Goal: Task Accomplishment & Management: Use online tool/utility

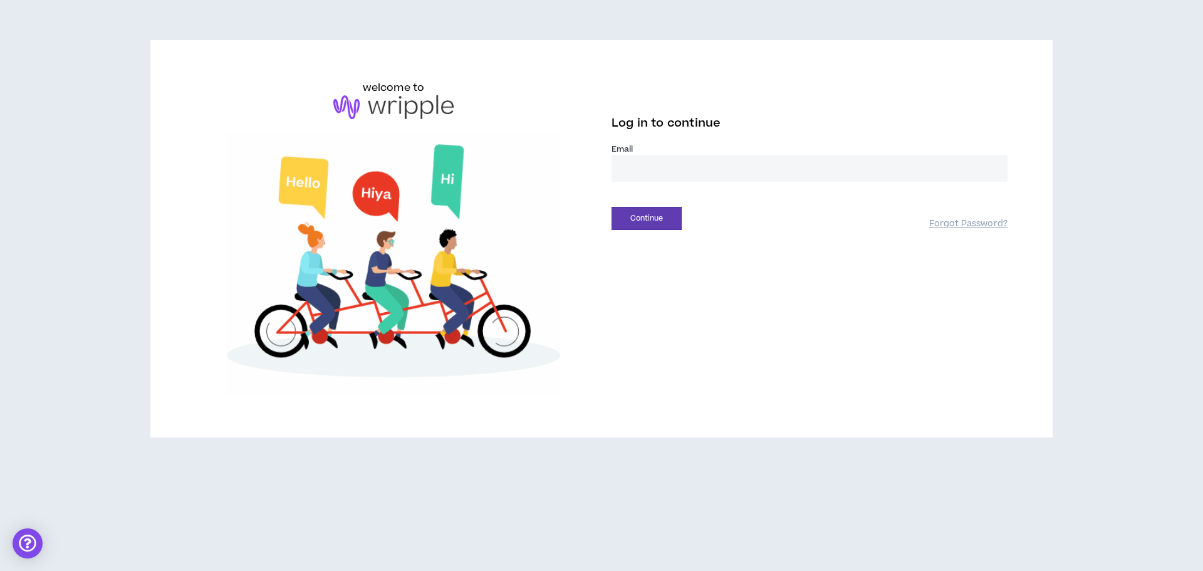
click at [864, 165] on input "email" at bounding box center [809, 168] width 396 height 27
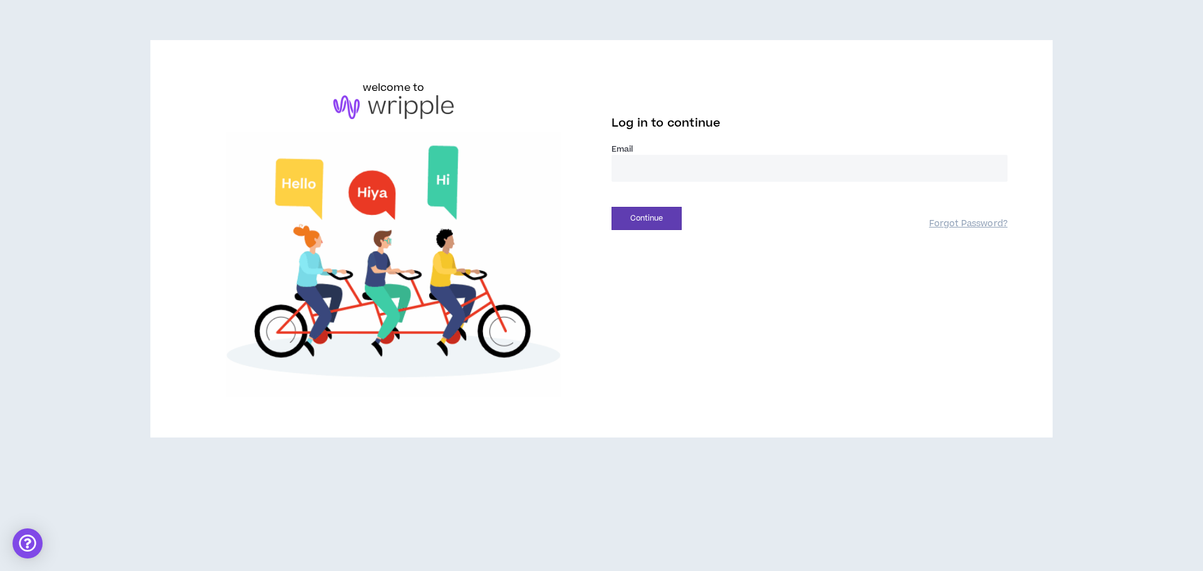
type input "**********"
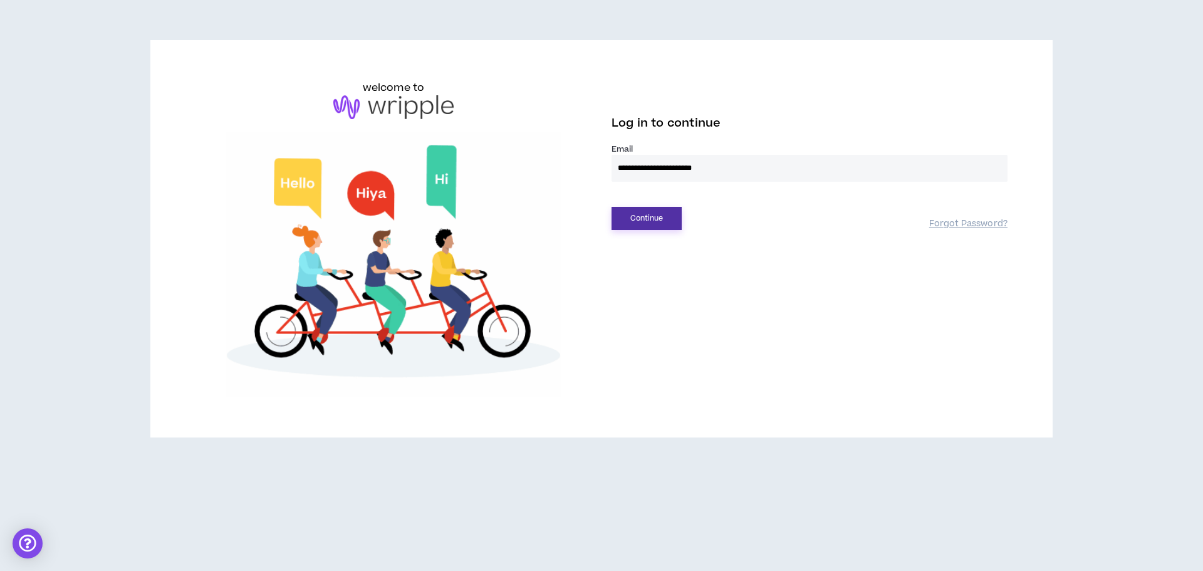
click at [660, 218] on button "Continue" at bounding box center [646, 218] width 70 height 23
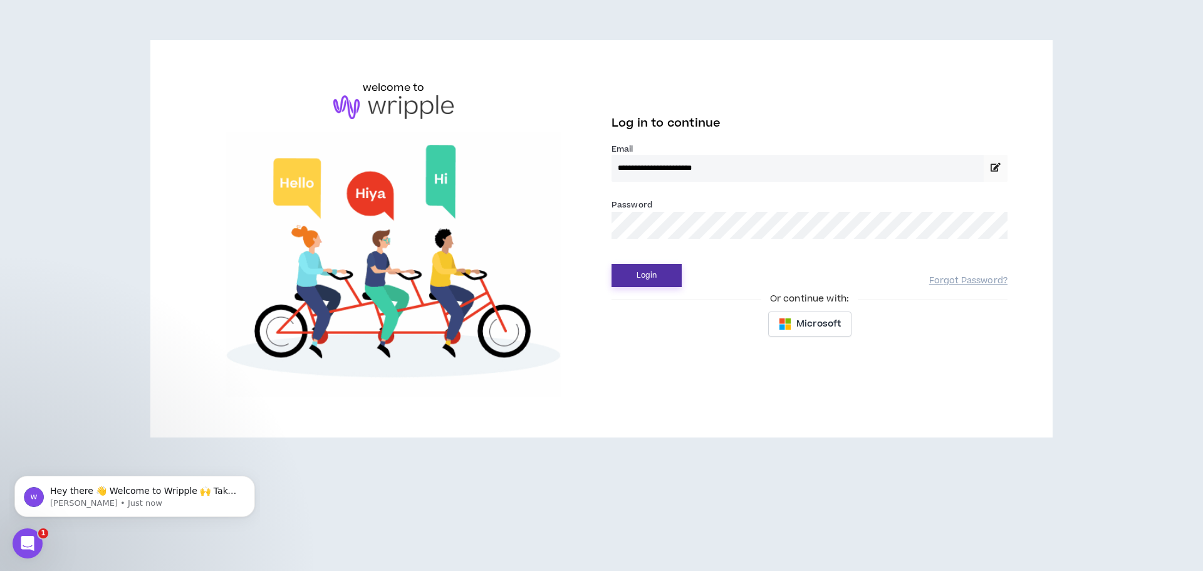
click at [640, 272] on button "Login" at bounding box center [646, 275] width 70 height 23
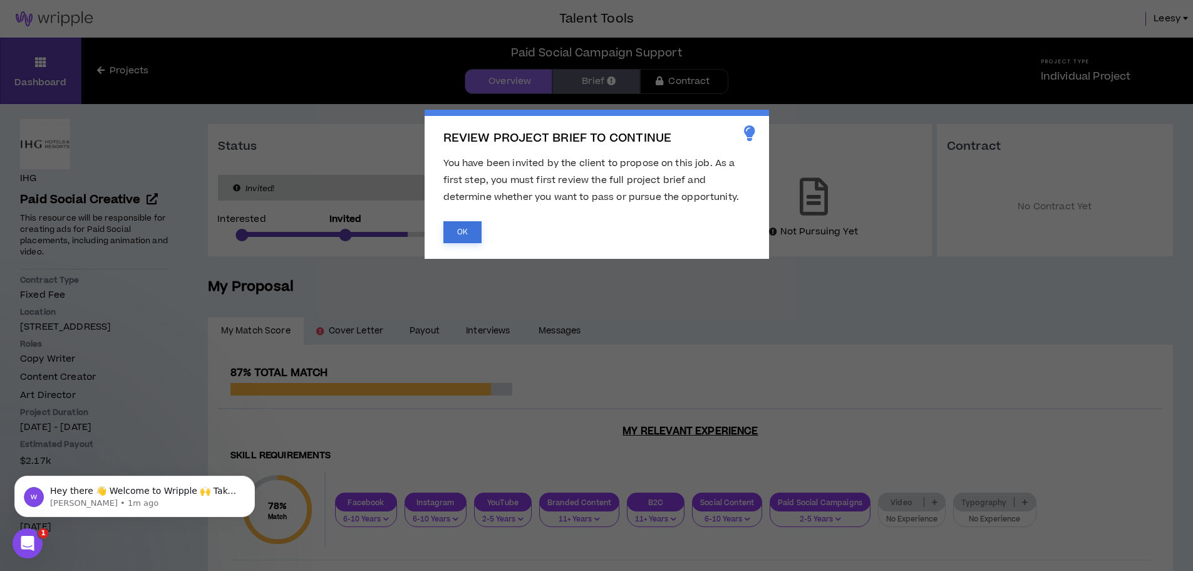
click at [465, 232] on button "OK" at bounding box center [463, 232] width 38 height 22
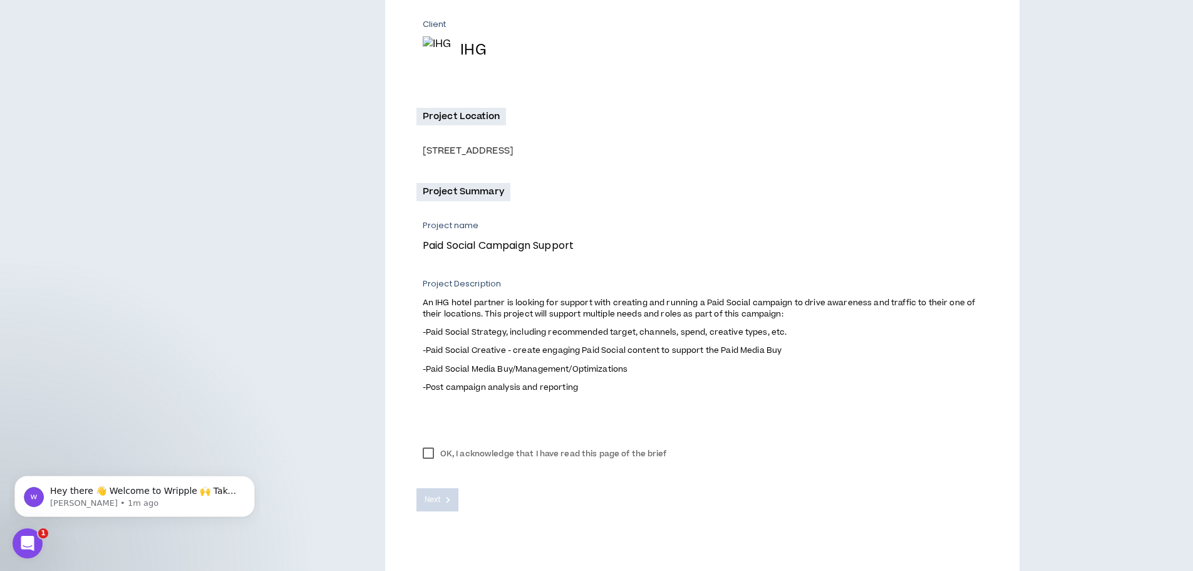
scroll to position [289, 0]
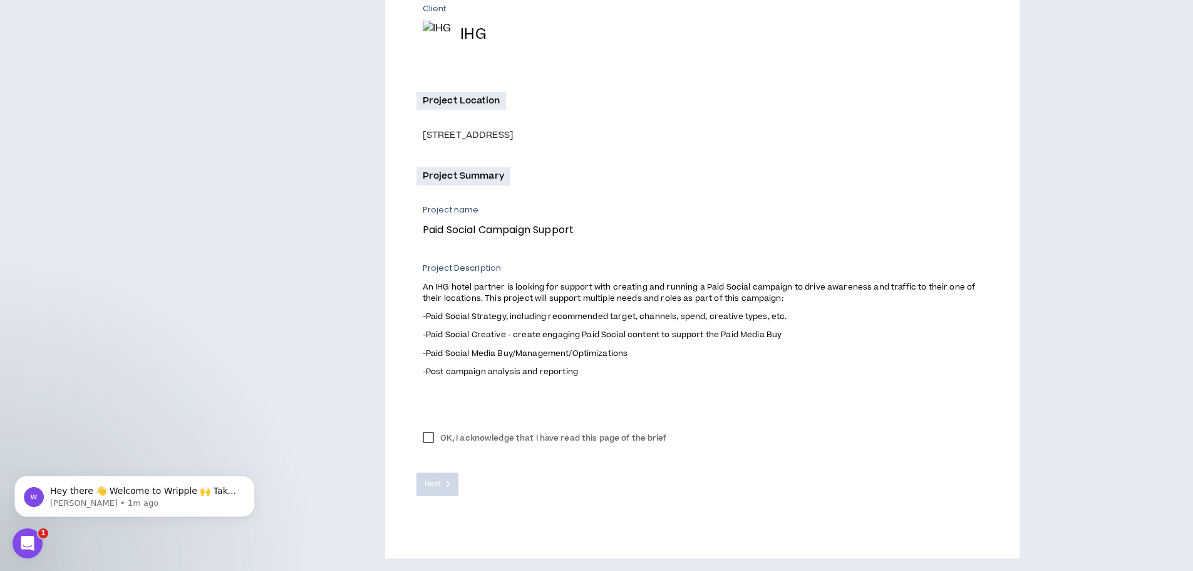
click at [418, 447] on label "OK, I acknowledge that I have read this page of the brief" at bounding box center [545, 437] width 257 height 19
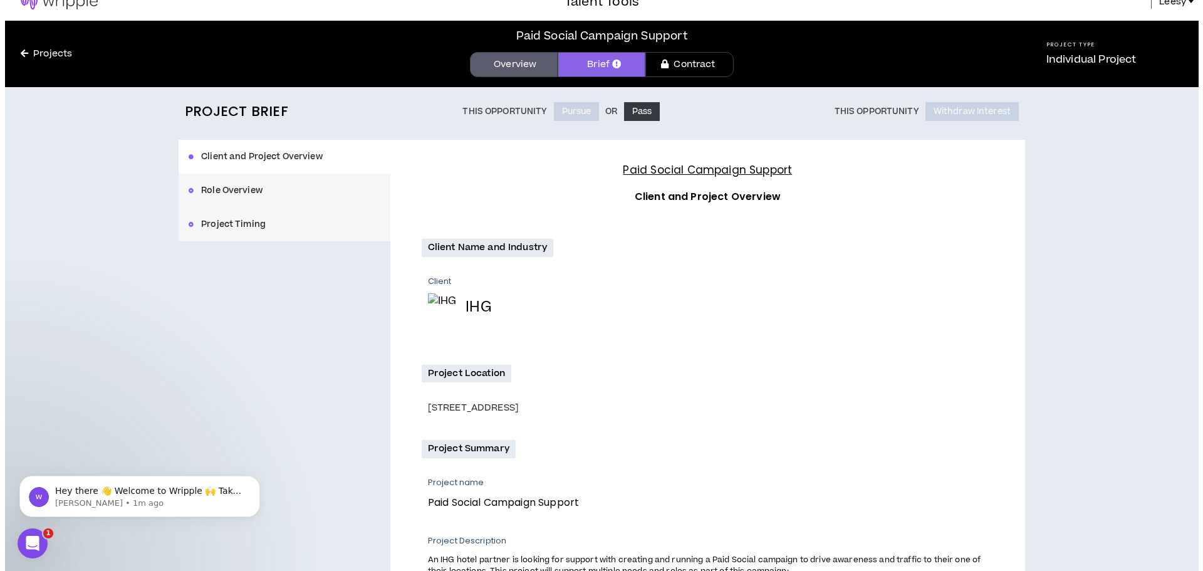
scroll to position [0, 0]
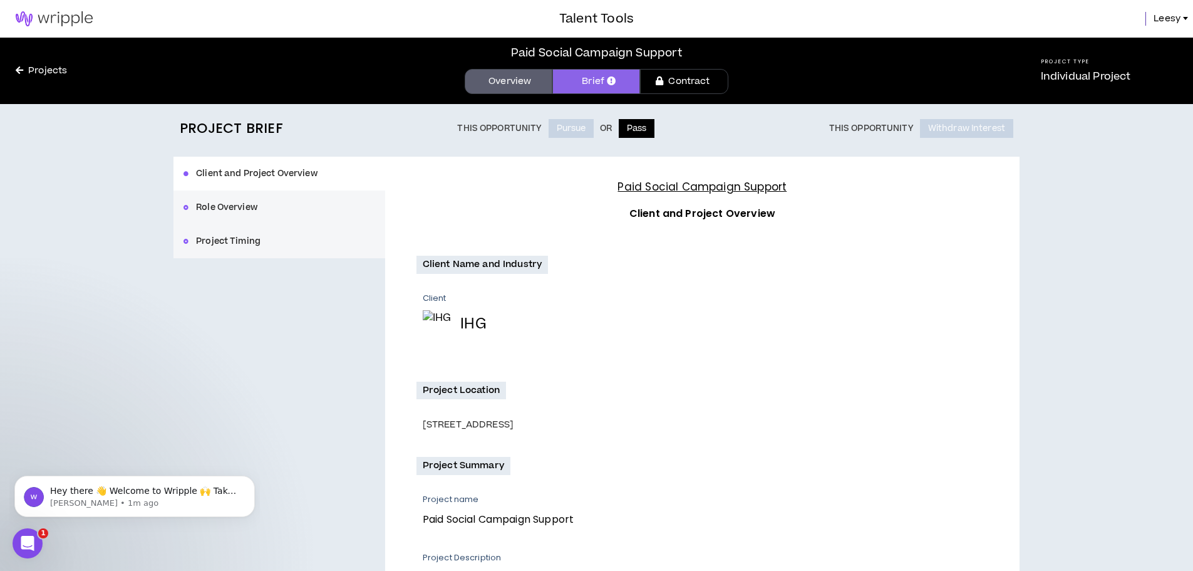
click at [637, 125] on button "Pass" at bounding box center [637, 128] width 36 height 19
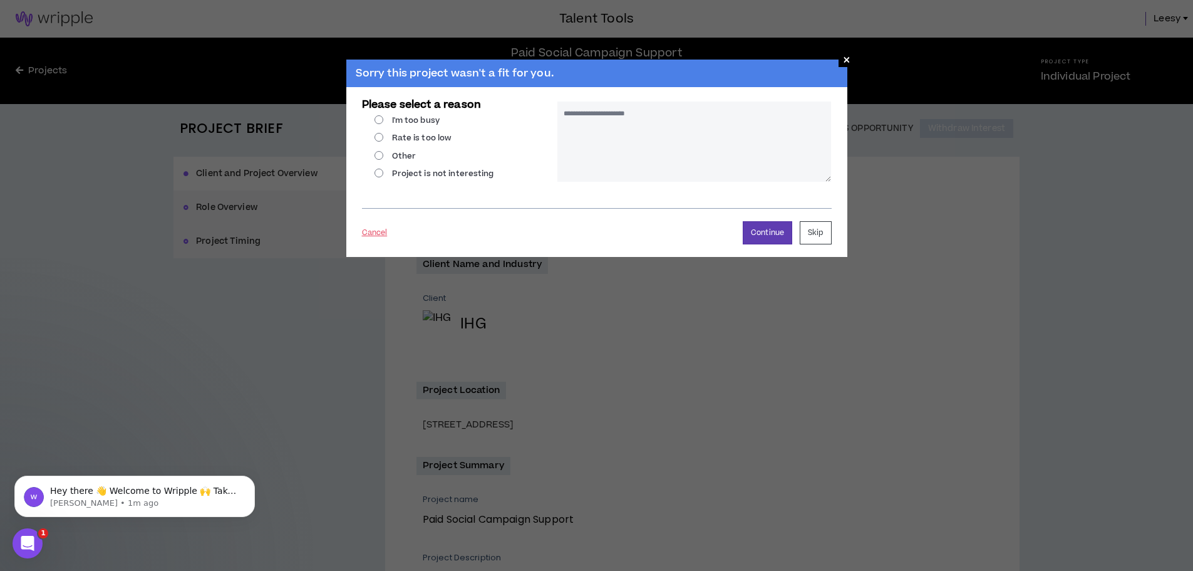
click at [386, 152] on label "Other" at bounding box center [396, 155] width 42 height 11
radio input "****"
click at [769, 228] on button "Continue" at bounding box center [767, 232] width 49 height 23
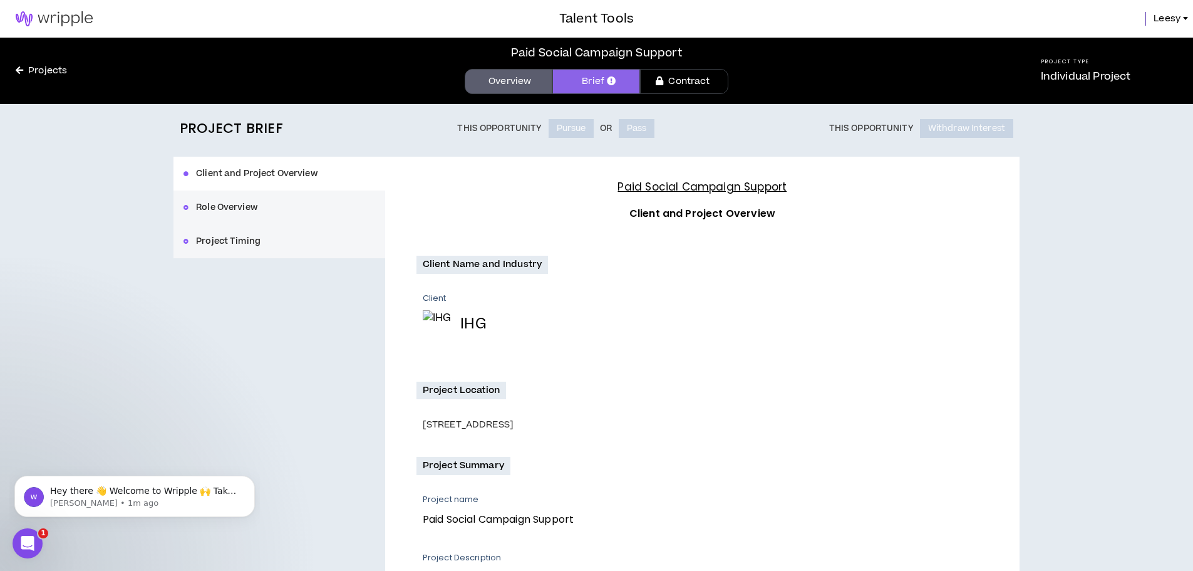
click at [239, 241] on div "Client and Project Overview Role Overview Project Timing" at bounding box center [280, 207] width 212 height 101
